Goal: Find specific page/section: Find specific page/section

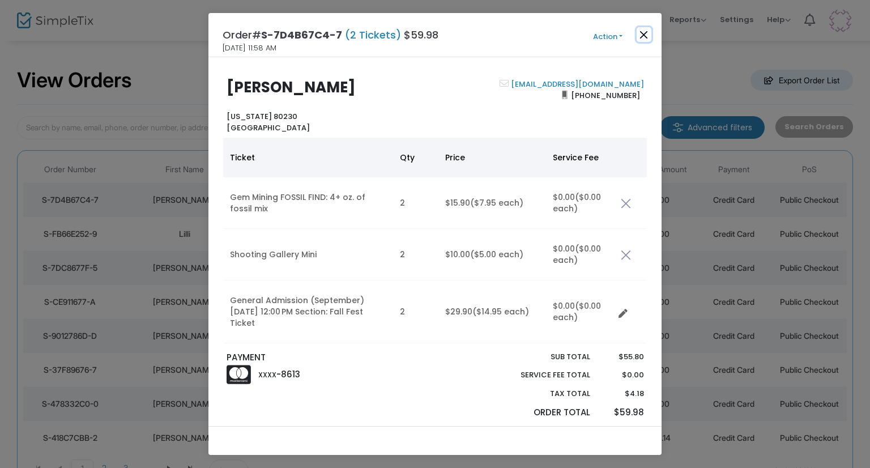
click at [649, 35] on button "Close" at bounding box center [643, 34] width 15 height 15
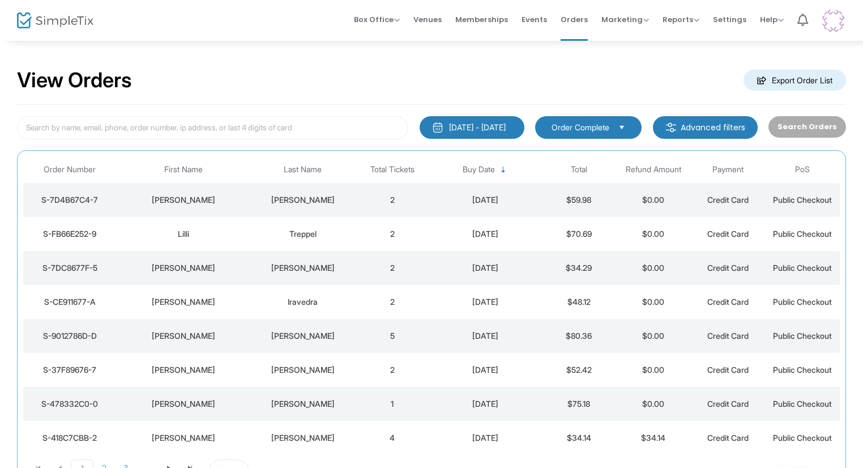
click at [251, 235] on td "Treppel" at bounding box center [303, 234] width 104 height 34
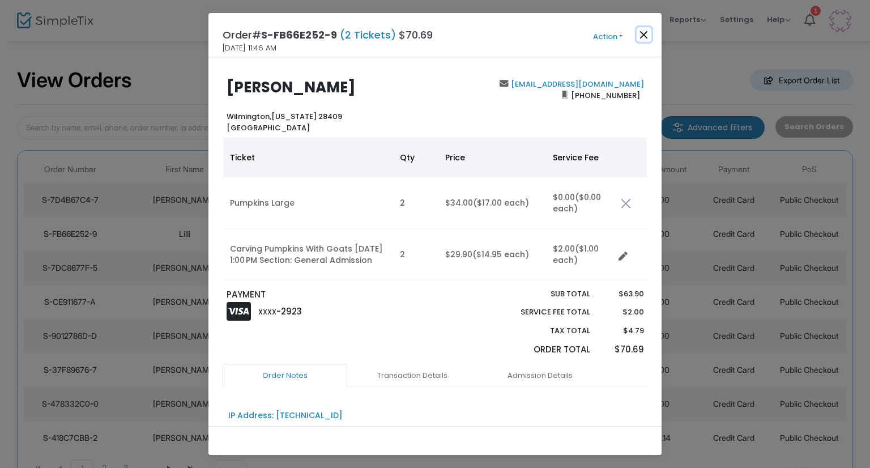
click at [639, 41] on button "Close" at bounding box center [643, 34] width 15 height 15
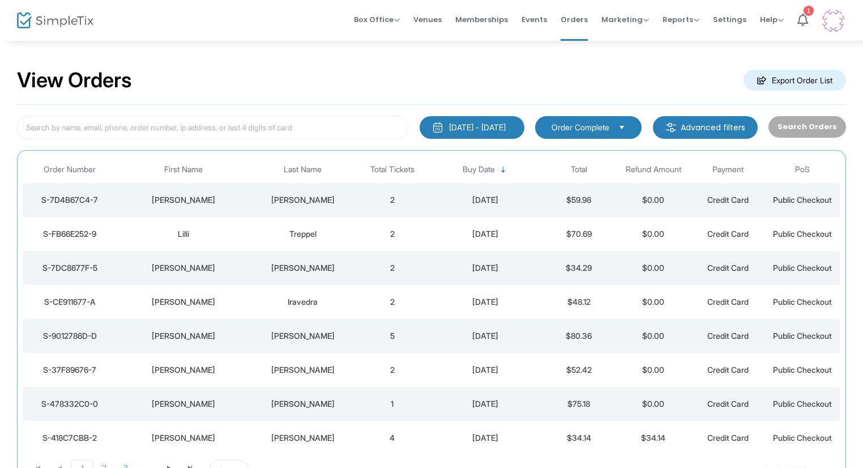
click at [193, 269] on div "[PERSON_NAME]" at bounding box center [183, 267] width 129 height 11
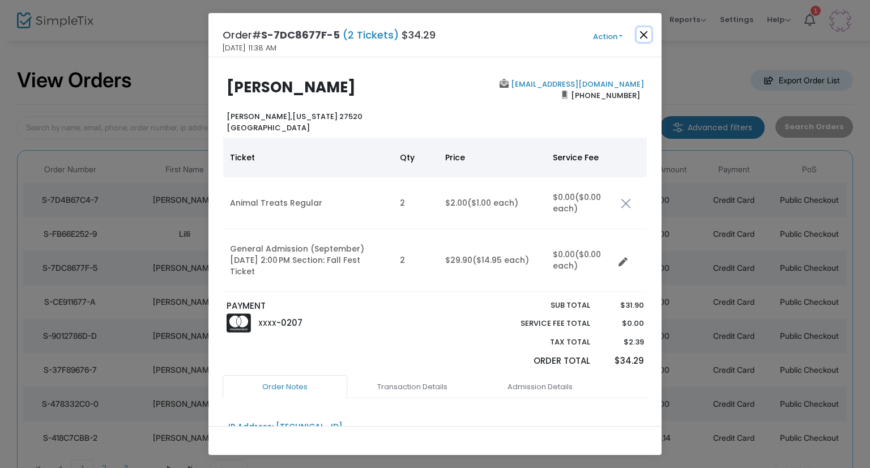
click at [639, 36] on button "Close" at bounding box center [643, 34] width 15 height 15
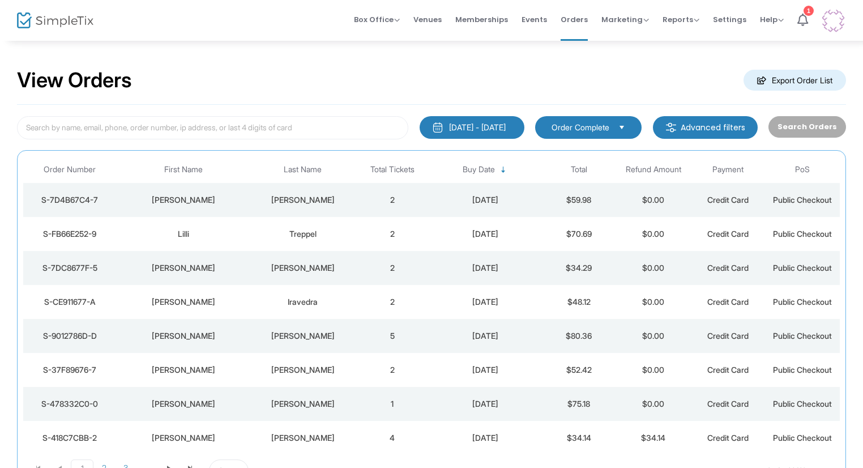
click at [229, 305] on div "[PERSON_NAME]" at bounding box center [183, 301] width 129 height 11
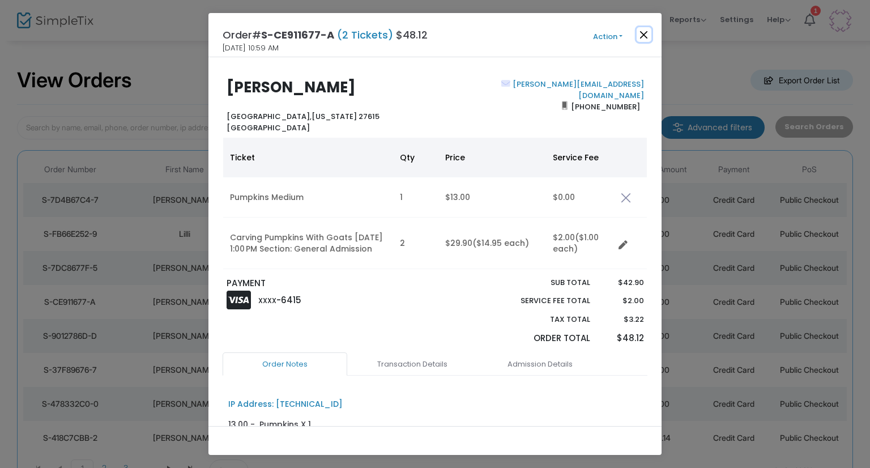
click at [648, 36] on button "Close" at bounding box center [643, 34] width 15 height 15
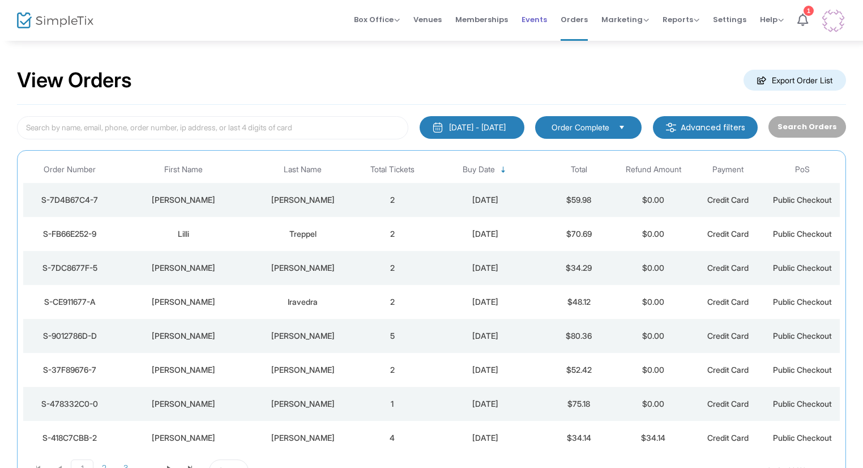
click at [534, 20] on span "Events" at bounding box center [533, 19] width 25 height 29
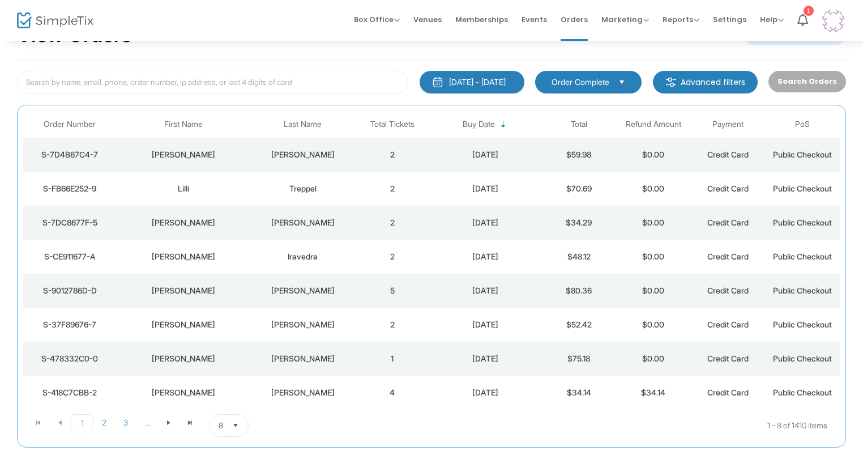
scroll to position [97, 0]
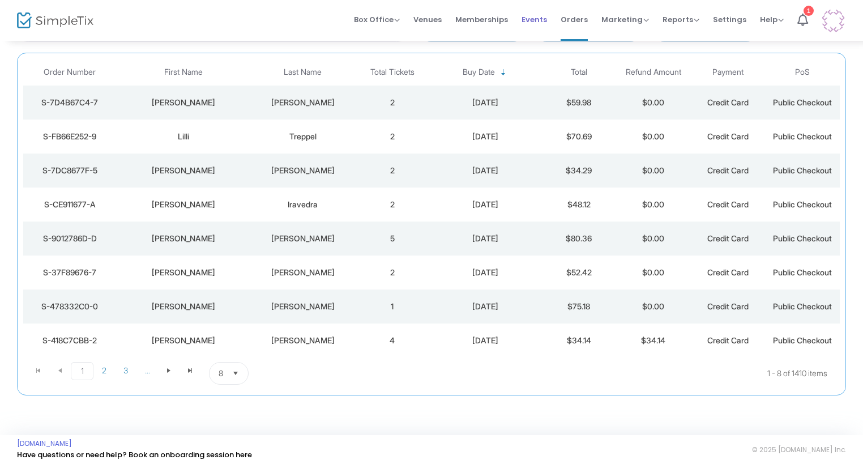
click at [530, 23] on span "Events" at bounding box center [533, 19] width 25 height 29
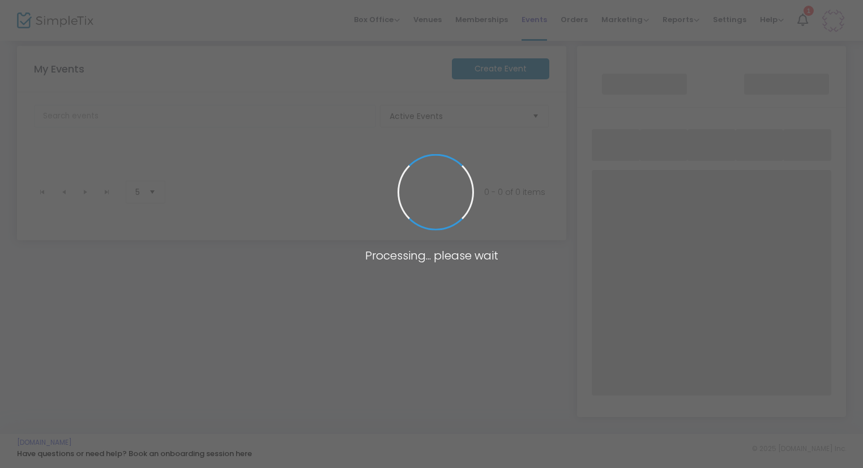
scroll to position [155, 0]
